Goal: Task Accomplishment & Management: Use online tool/utility

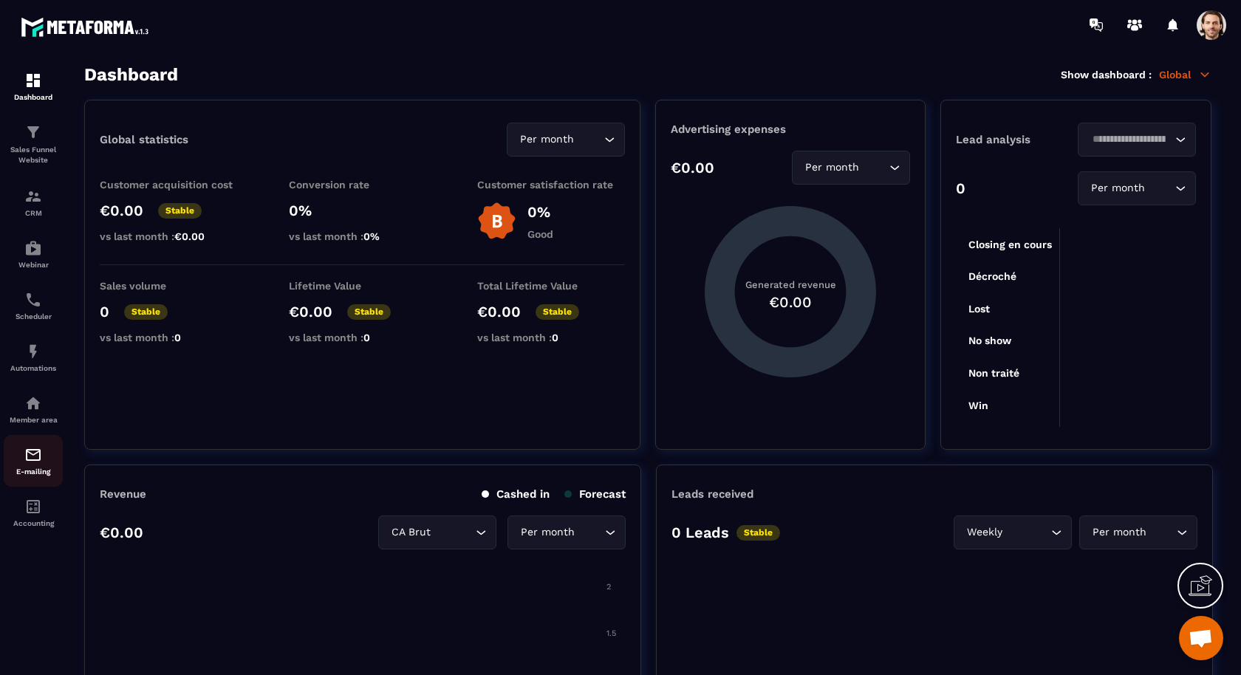
click at [24, 464] on img at bounding box center [33, 455] width 18 height 18
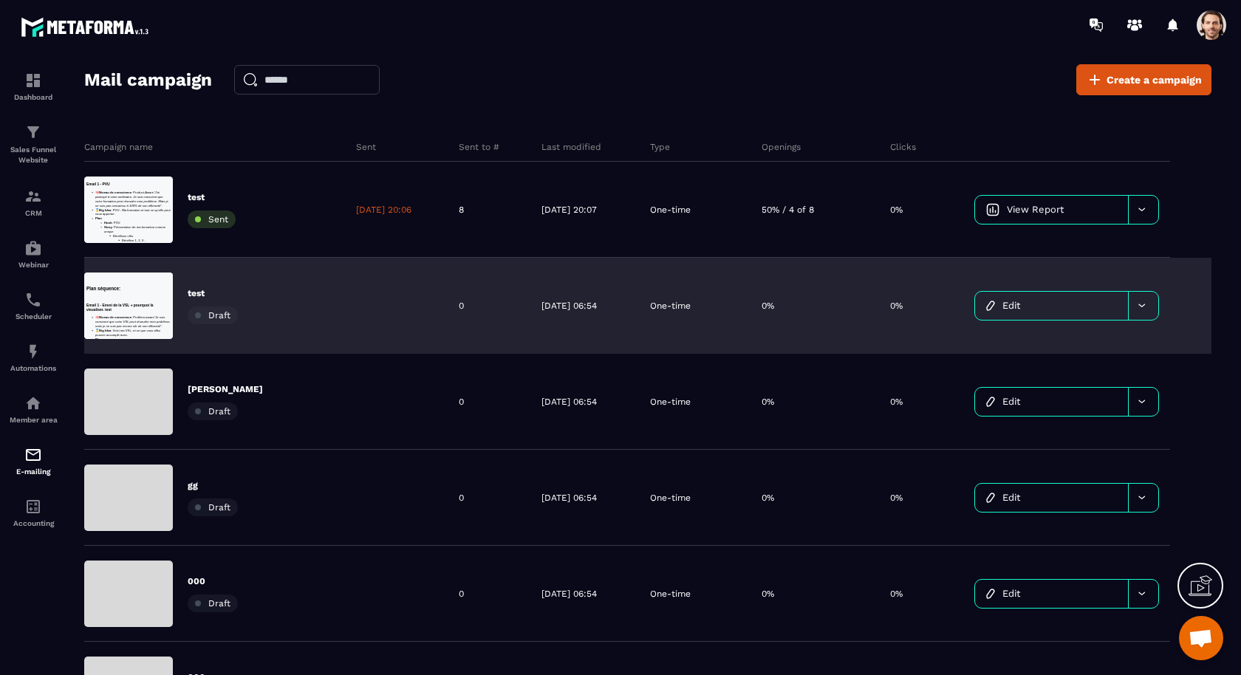
click at [1044, 301] on link "Edit" at bounding box center [1051, 306] width 153 height 28
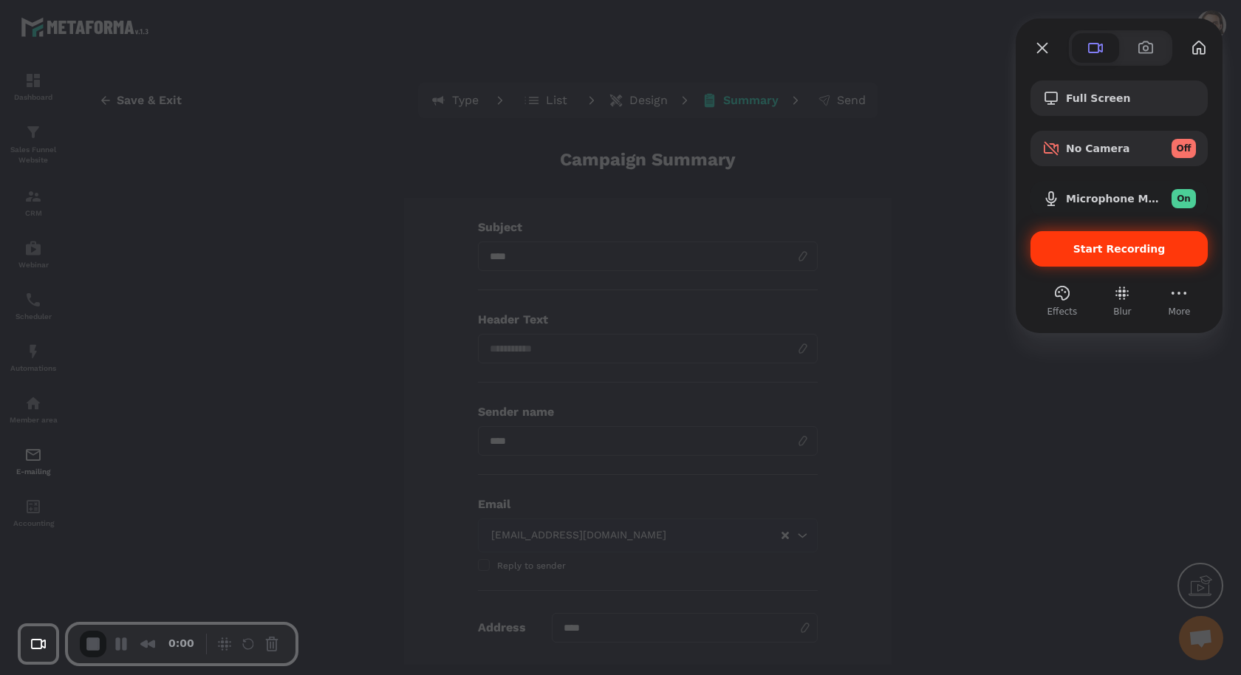
click at [1065, 249] on span "Start Recording" at bounding box center [1120, 249] width 154 height 12
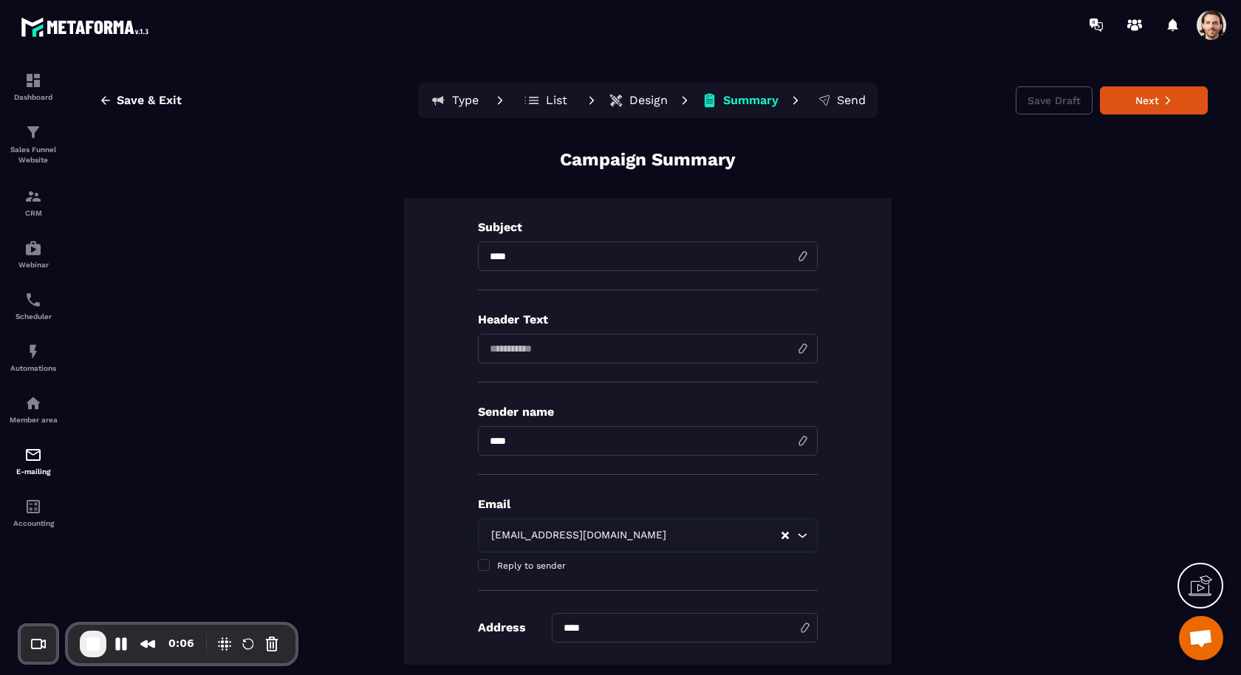
click at [638, 100] on p "Design" at bounding box center [649, 100] width 38 height 15
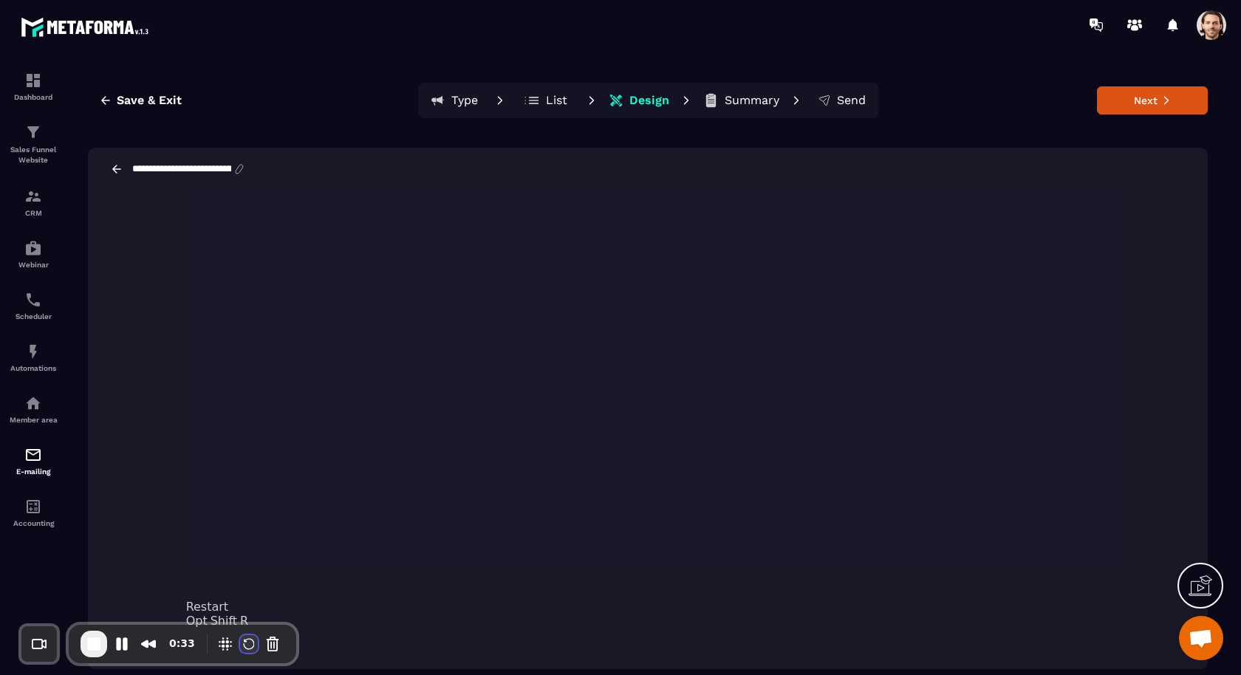
click at [244, 641] on button "Restart Recording" at bounding box center [249, 644] width 18 height 18
